Goal: Use online tool/utility: Utilize a website feature to perform a specific function

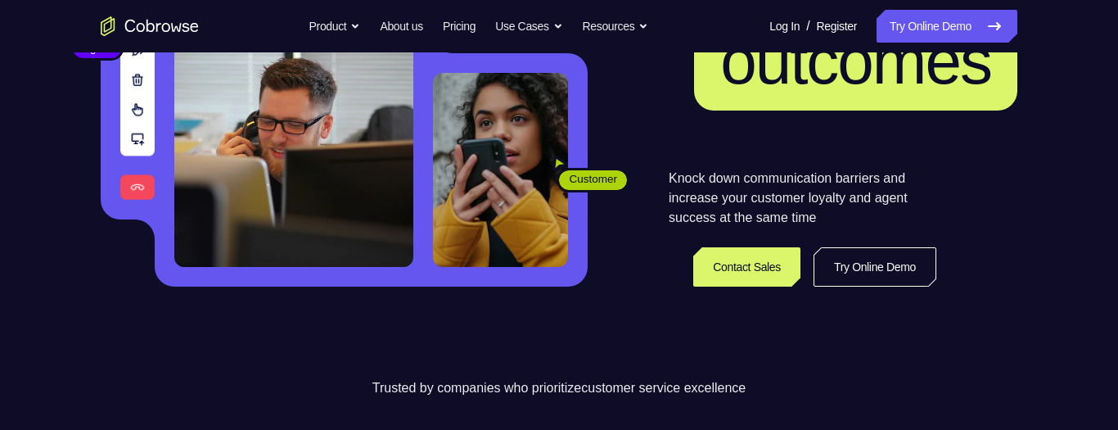
scroll to position [261, 0]
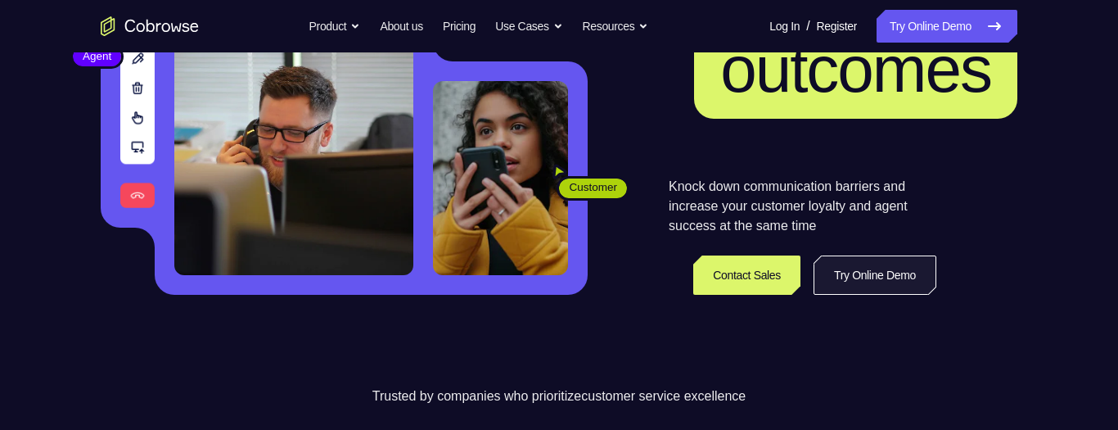
click at [895, 268] on link "Try Online Demo" at bounding box center [874, 274] width 123 height 39
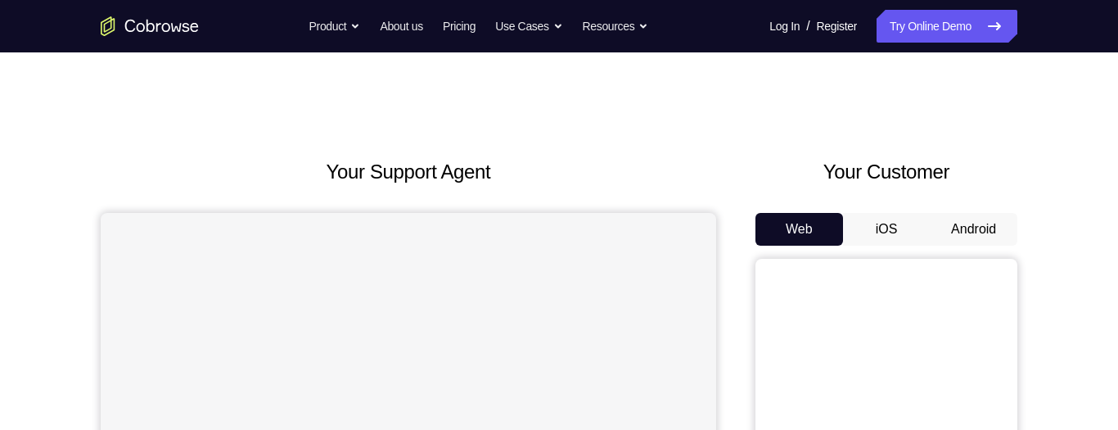
click at [986, 225] on button "Android" at bounding box center [974, 229] width 88 height 33
click at [968, 230] on button "Android" at bounding box center [974, 229] width 88 height 33
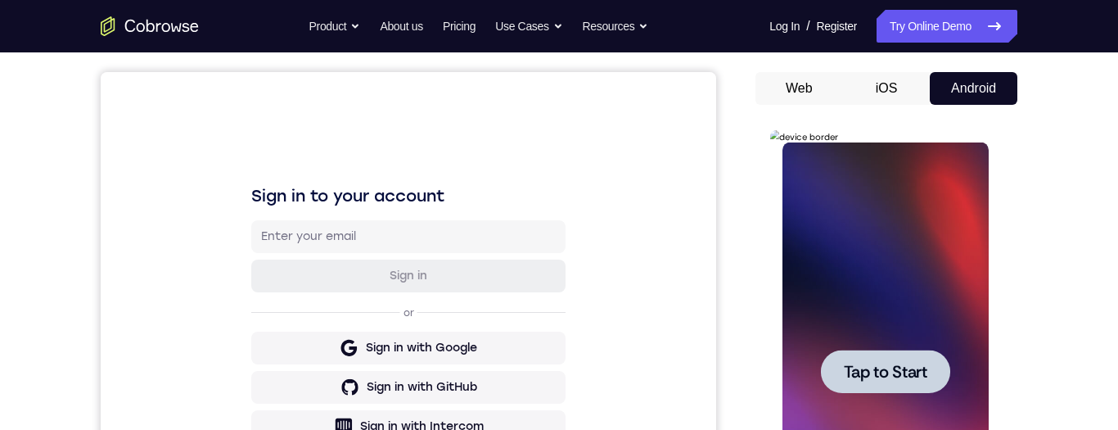
scroll to position [211, 0]
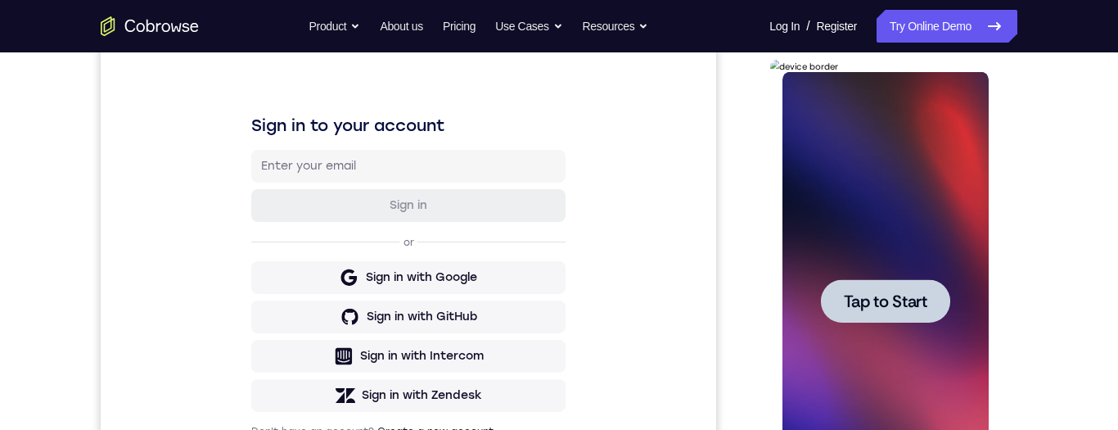
click at [895, 304] on span "Tap to Start" at bounding box center [884, 301] width 83 height 16
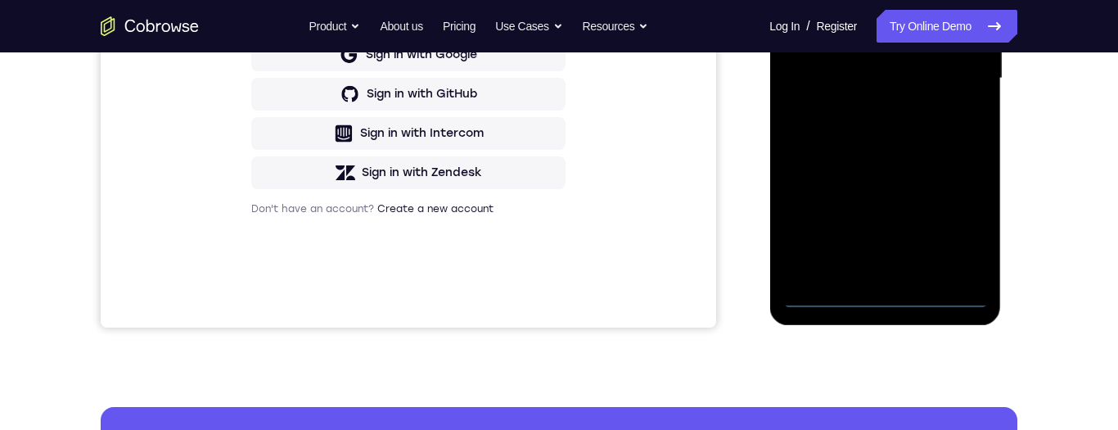
scroll to position [440, 0]
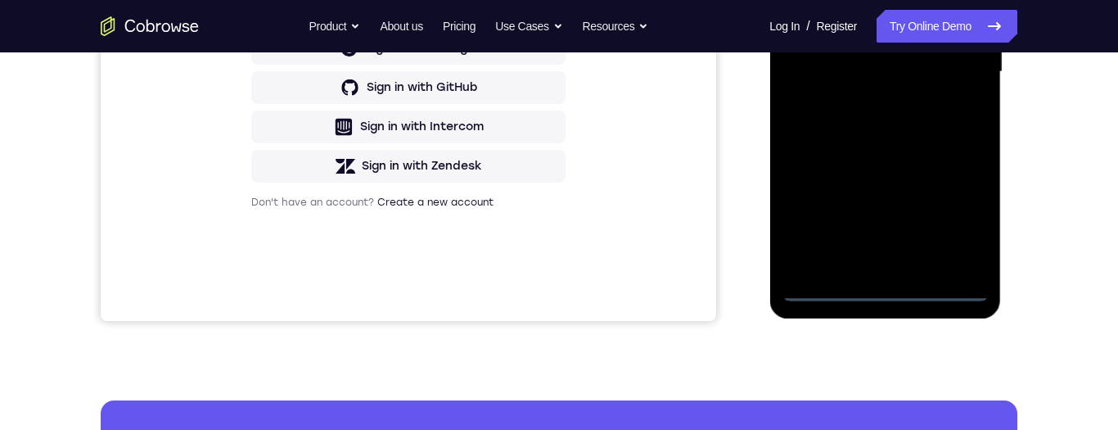
click at [896, 286] on div at bounding box center [885, 72] width 206 height 458
click at [895, 256] on div at bounding box center [885, 72] width 206 height 458
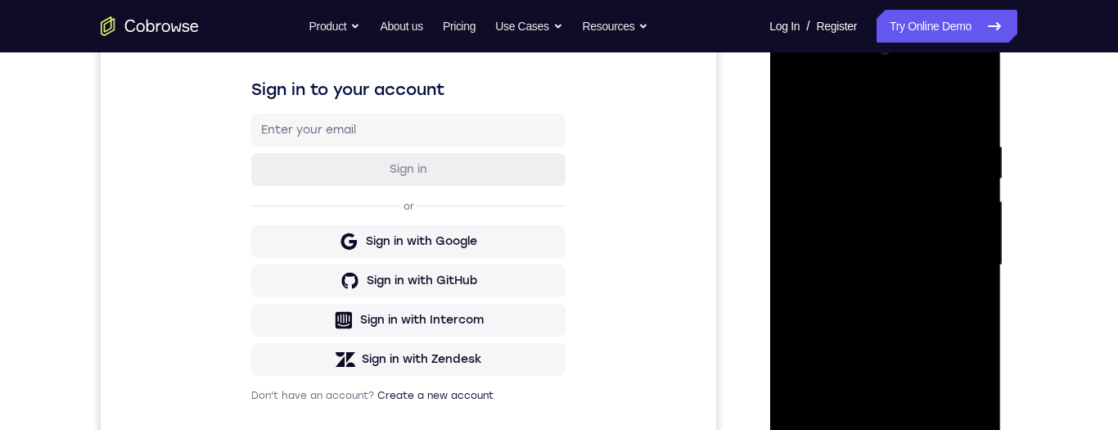
click at [822, 121] on div at bounding box center [885, 265] width 206 height 458
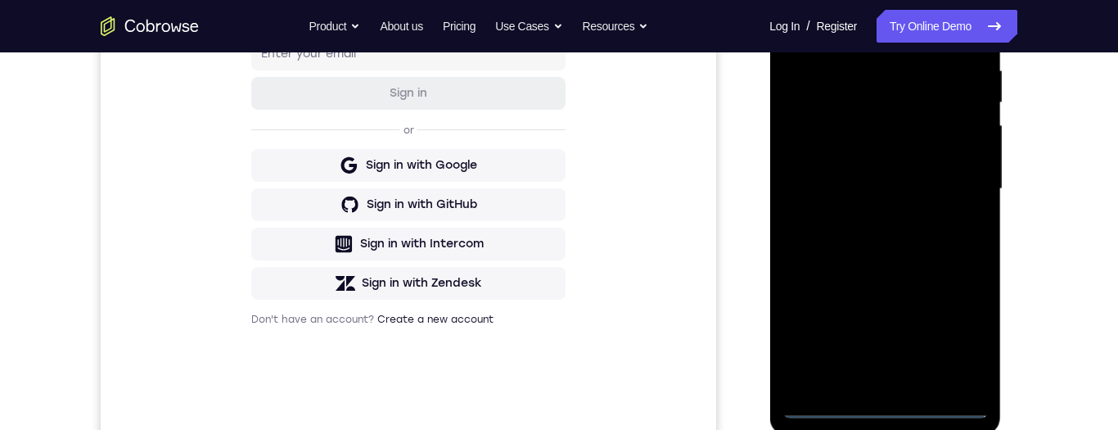
scroll to position [335, 0]
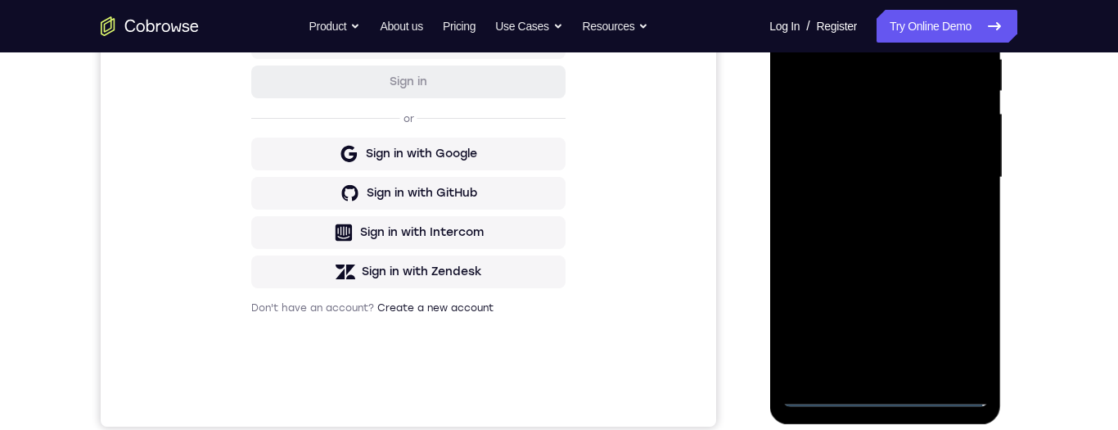
click at [922, 187] on div at bounding box center [885, 177] width 206 height 458
click at [890, 362] on div at bounding box center [885, 177] width 206 height 458
